Goal: Navigation & Orientation: Go to known website

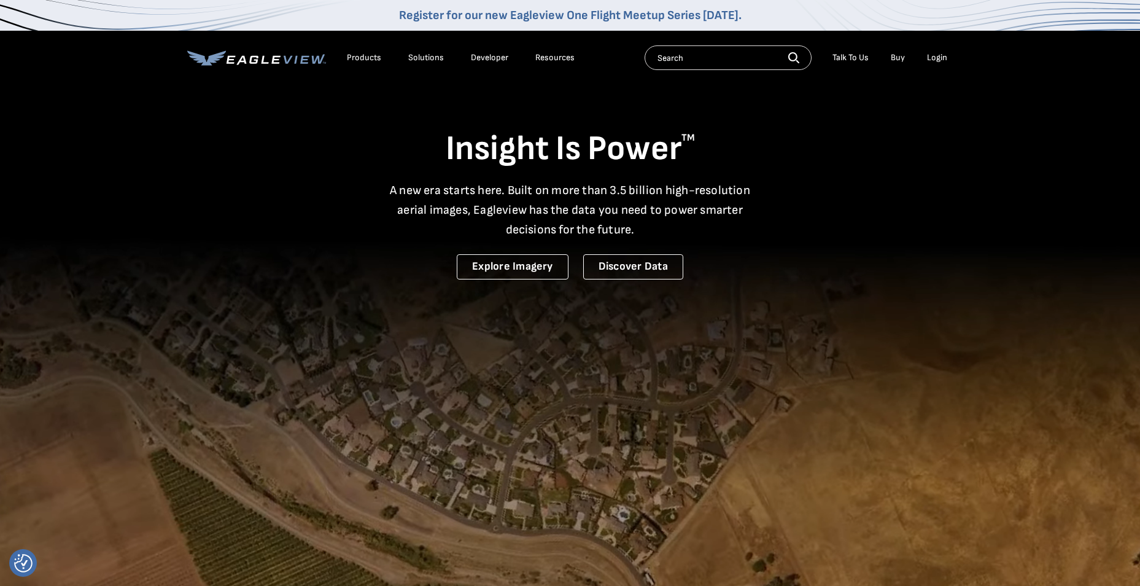
click at [931, 53] on div "Login" at bounding box center [937, 57] width 20 height 11
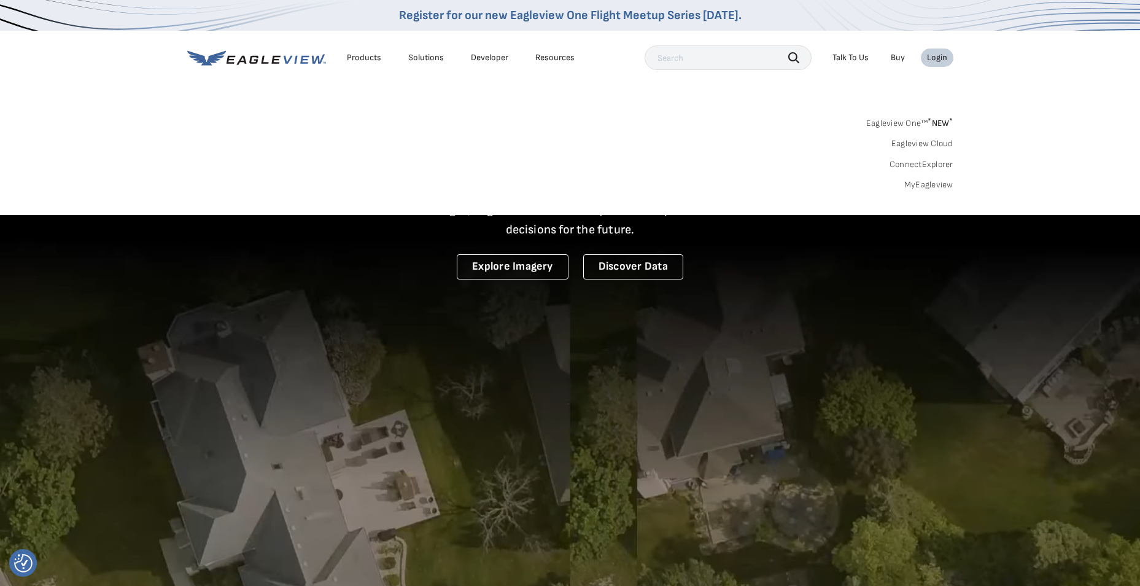
click at [936, 184] on link "MyEagleview" at bounding box center [928, 184] width 49 height 11
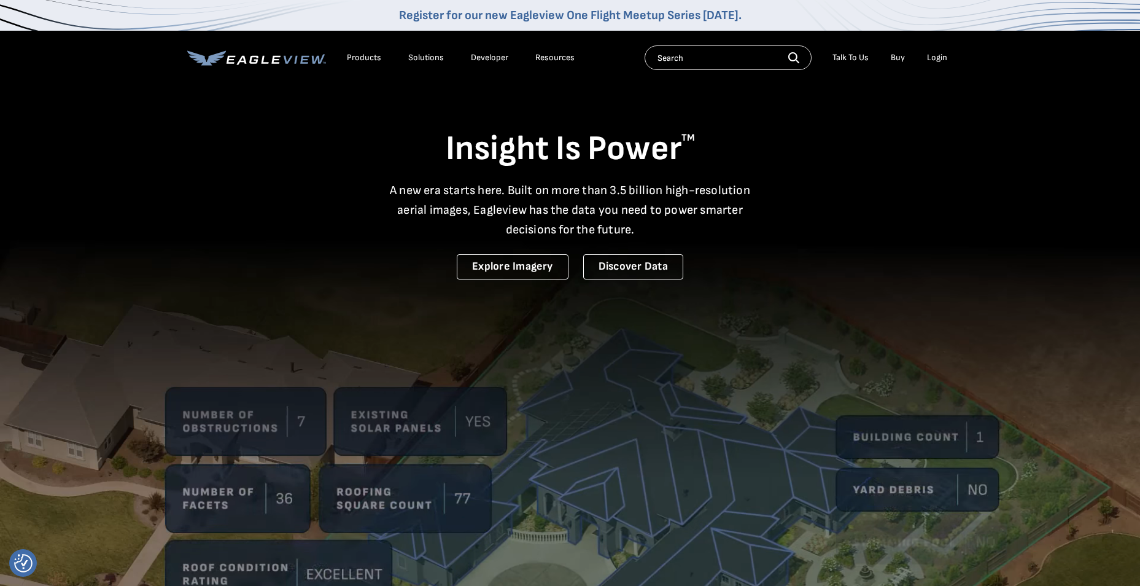
click at [935, 53] on div "Login" at bounding box center [937, 57] width 20 height 11
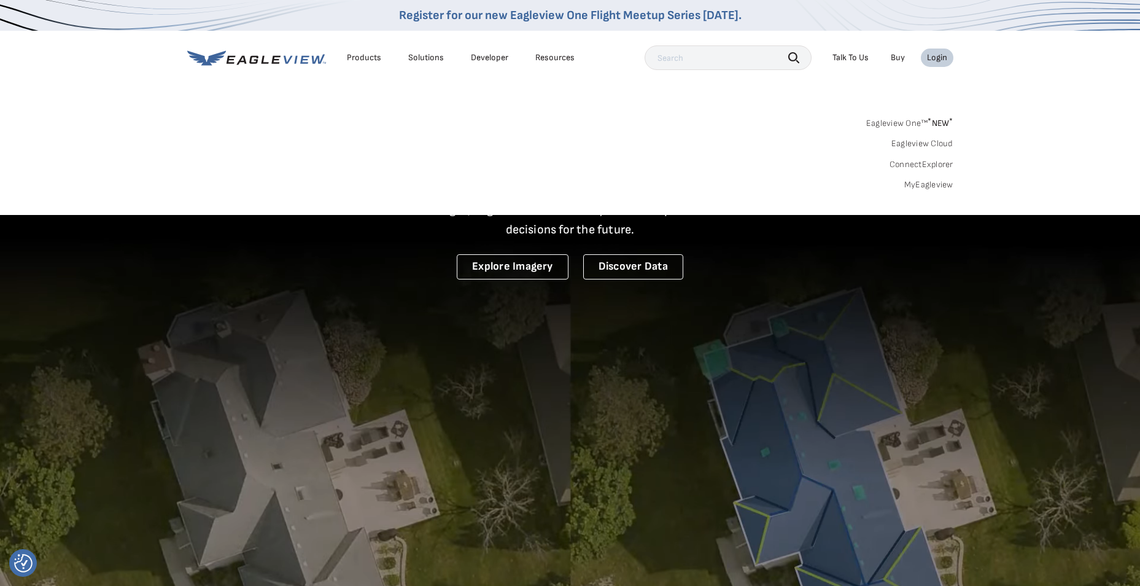
click at [935, 187] on link "MyEagleview" at bounding box center [928, 184] width 49 height 11
